Goal: Task Accomplishment & Management: Manage account settings

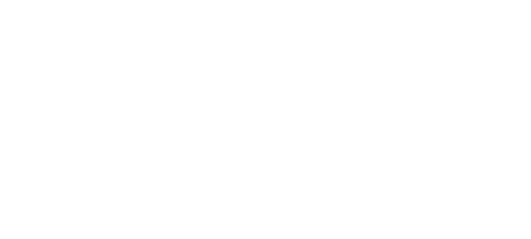
click at [309, 47] on div at bounding box center [265, 119] width 531 height 239
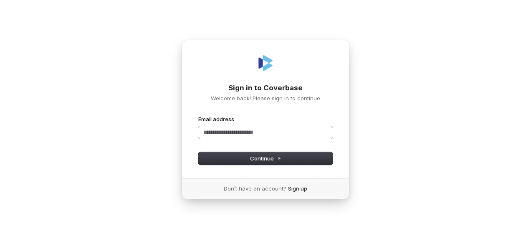
click at [229, 127] on input "Email address" at bounding box center [265, 132] width 134 height 13
click at [247, 160] on button "Continue" at bounding box center [265, 158] width 134 height 13
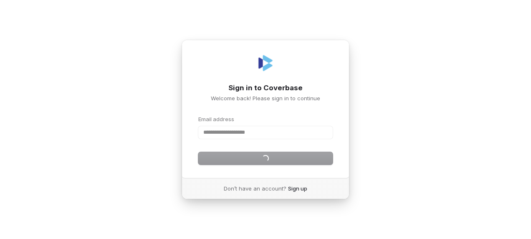
type input "**********"
